Goal: Navigation & Orientation: Find specific page/section

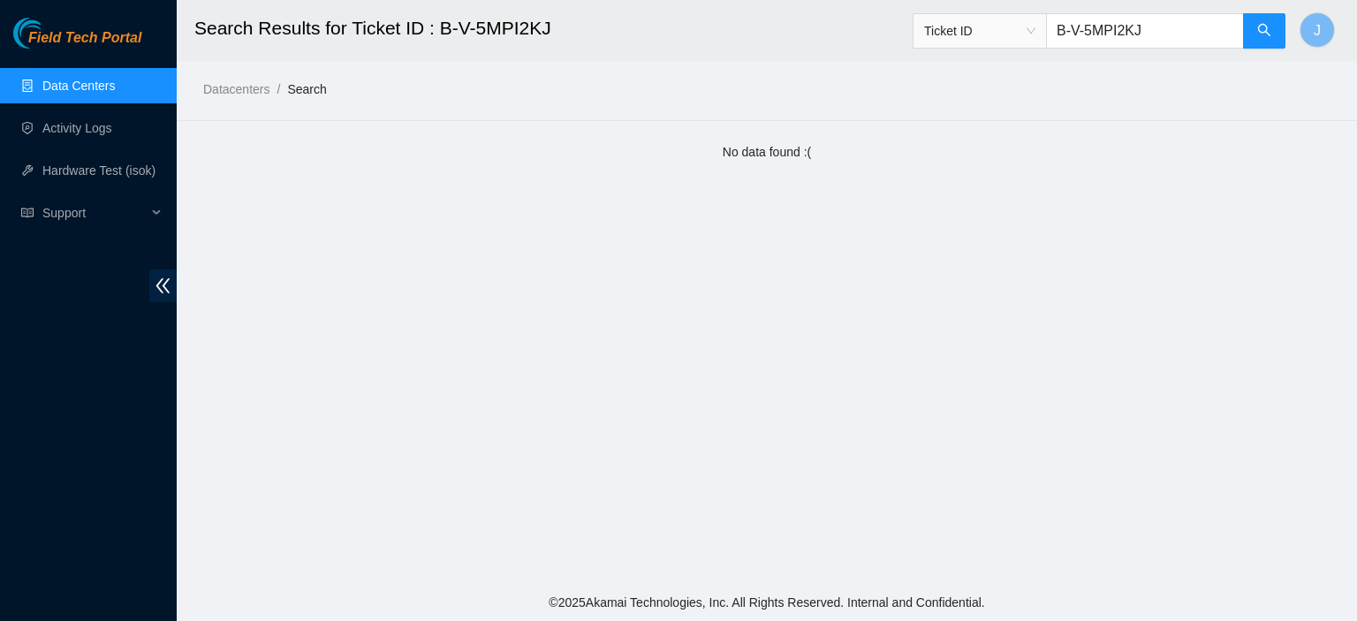
click at [113, 82] on link "Data Centers" at bounding box center [78, 86] width 72 height 14
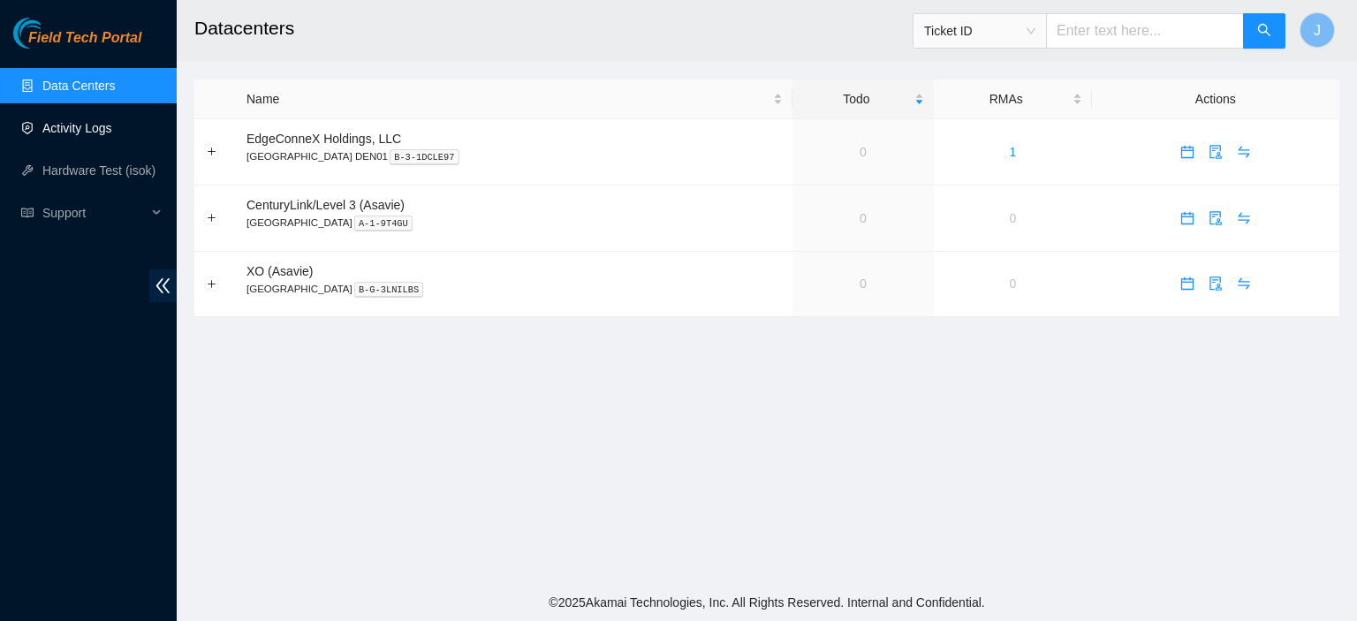
click at [92, 126] on link "Activity Logs" at bounding box center [77, 128] width 70 height 14
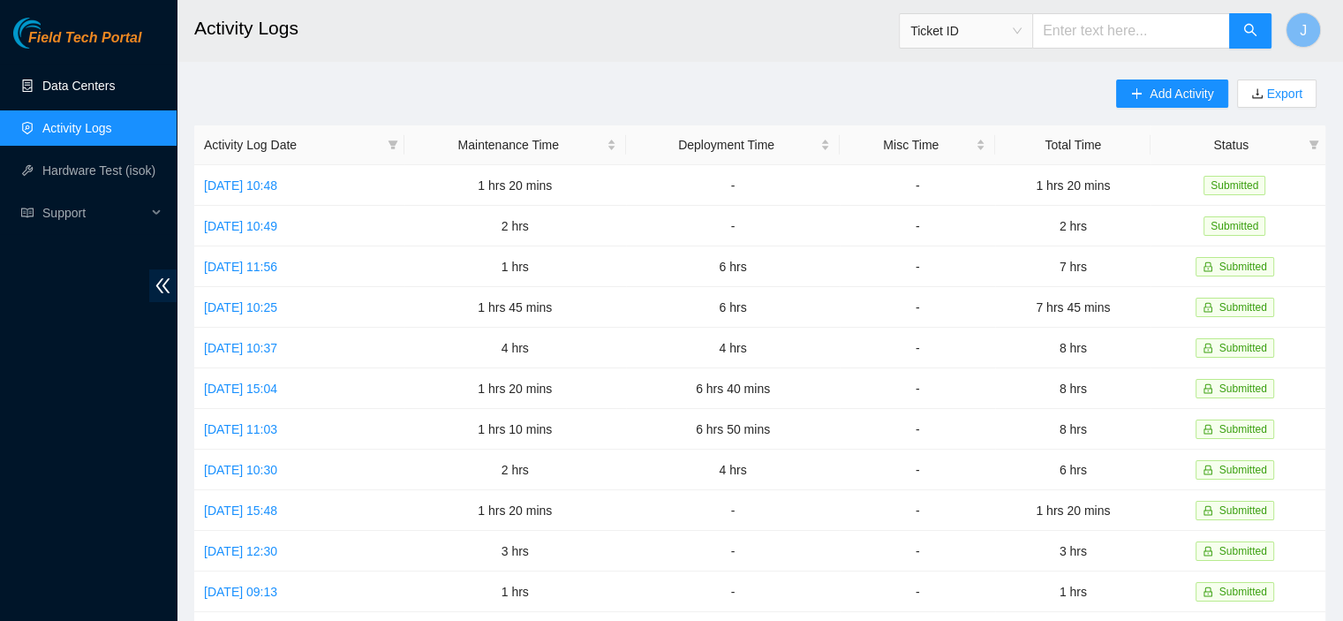
click at [65, 81] on link "Data Centers" at bounding box center [78, 86] width 72 height 14
